Goal: Find specific page/section: Find specific page/section

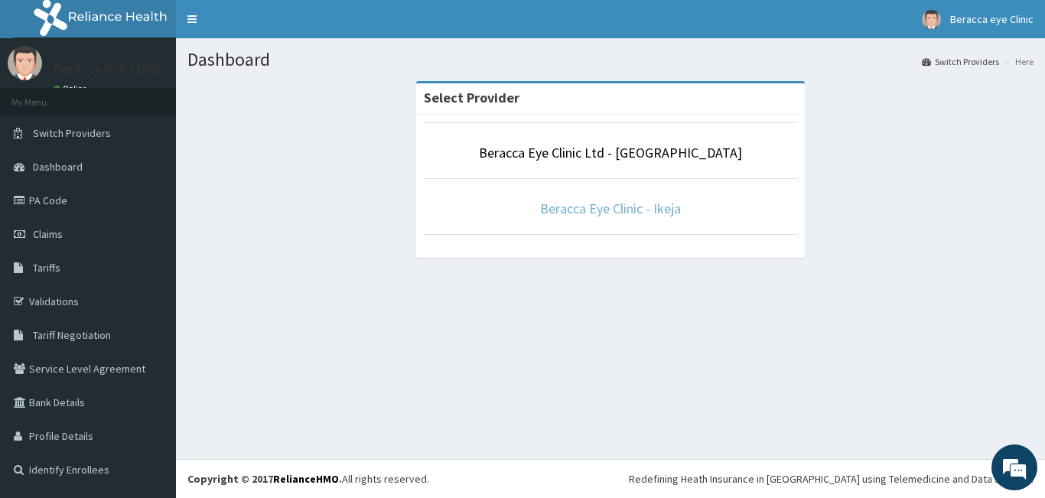
click at [620, 203] on link "Beracca Eye Clinic - Ikeja" at bounding box center [610, 209] width 141 height 18
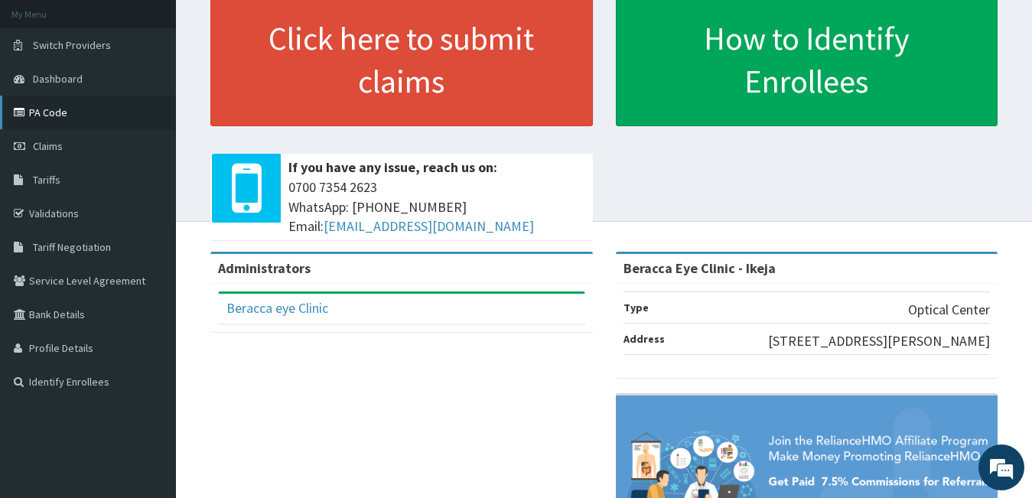
scroll to position [74, 0]
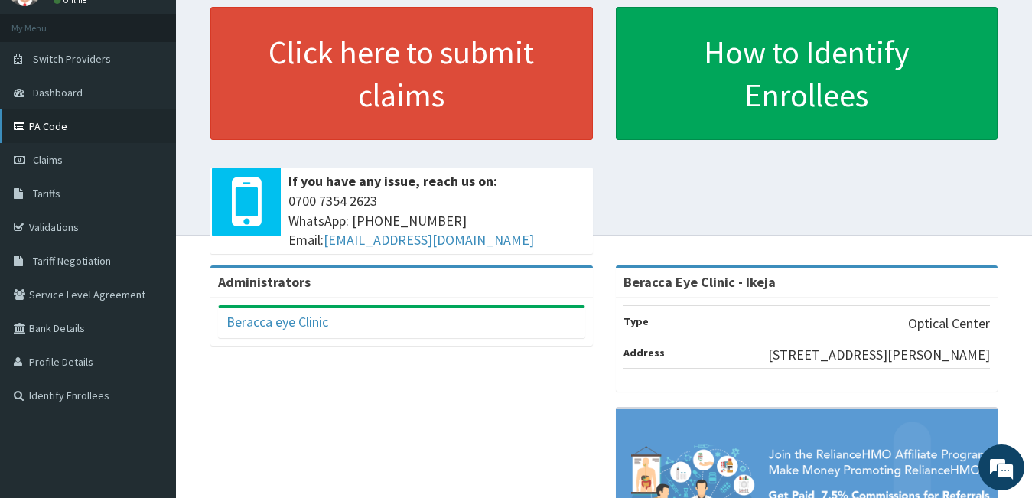
click at [38, 125] on link "PA Code" at bounding box center [88, 126] width 176 height 34
